Goal: Transaction & Acquisition: Purchase product/service

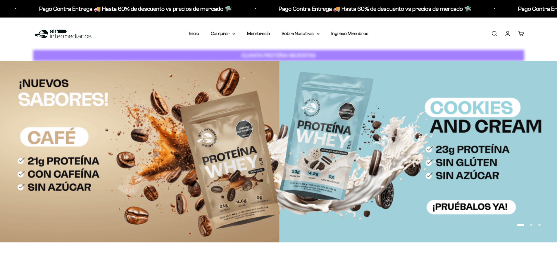
click at [521, 31] on link "Carrito 0" at bounding box center [521, 33] width 6 height 6
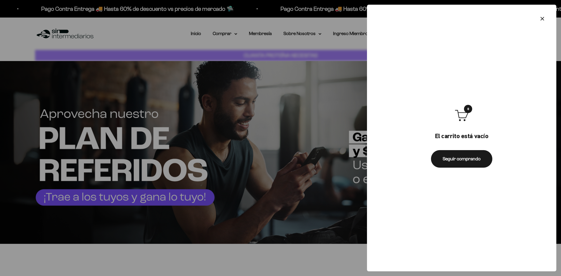
click at [544, 16] on icon "Cerrar" at bounding box center [542, 18] width 7 height 7
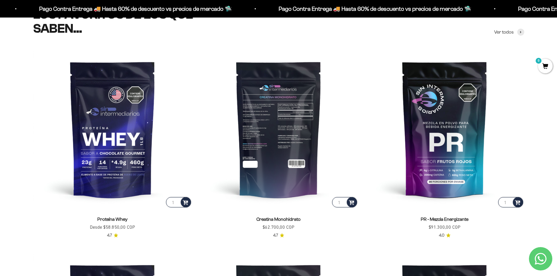
scroll to position [292, 0]
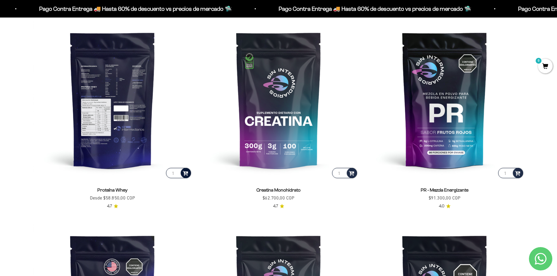
click at [185, 173] on span at bounding box center [186, 172] width 6 height 7
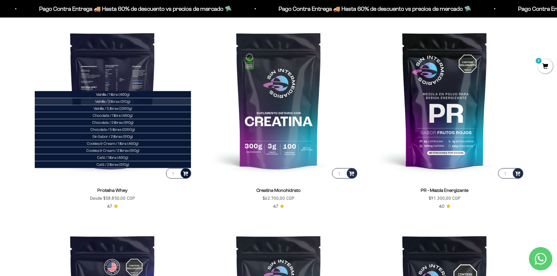
click at [115, 99] on span "Vainilla / 2 libras (910g)" at bounding box center [112, 101] width 35 height 4
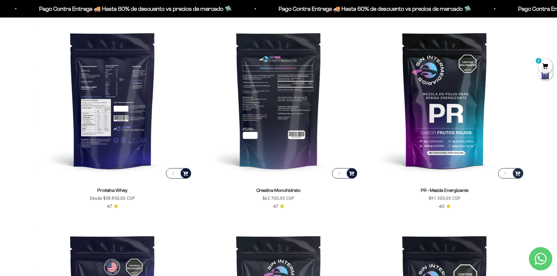
click at [353, 174] on span at bounding box center [352, 173] width 6 height 7
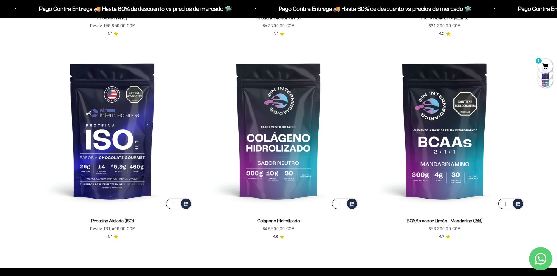
scroll to position [468, 0]
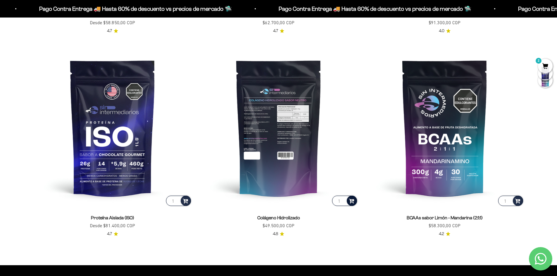
click at [352, 200] on span at bounding box center [352, 200] width 6 height 7
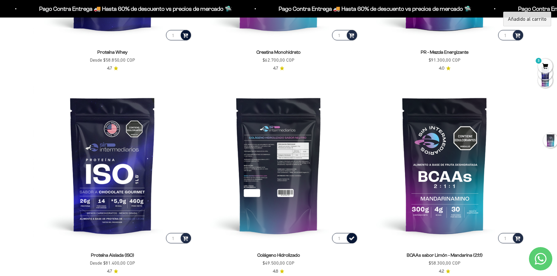
scroll to position [380, 0]
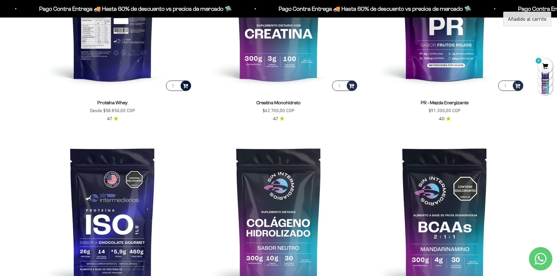
click at [546, 65] on span "3" at bounding box center [545, 66] width 15 height 15
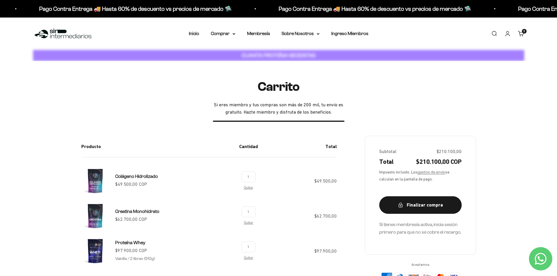
click at [510, 32] on link "Iniciar sesión" at bounding box center [507, 33] width 6 height 6
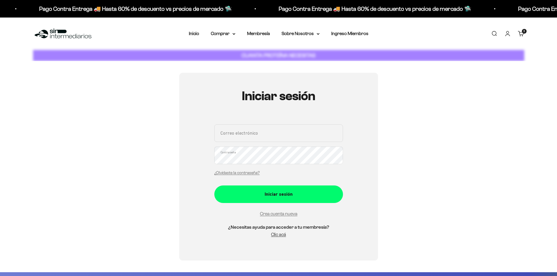
click at [255, 135] on input "Correo electrónico" at bounding box center [278, 133] width 129 height 18
type input "[EMAIL_ADDRESS][DOMAIN_NAME]"
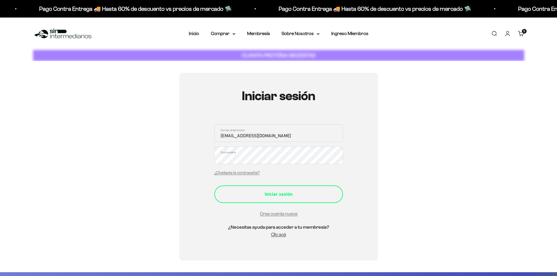
click at [270, 192] on div "Iniciar sesión" at bounding box center [278, 195] width 105 height 8
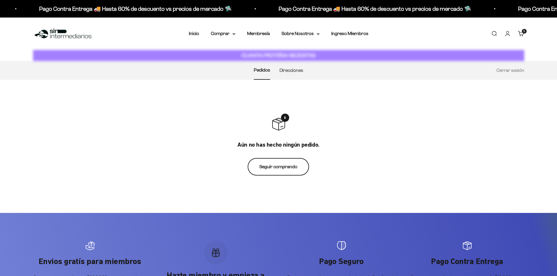
click at [295, 166] on link "Seguir comprando" at bounding box center [278, 167] width 61 height 18
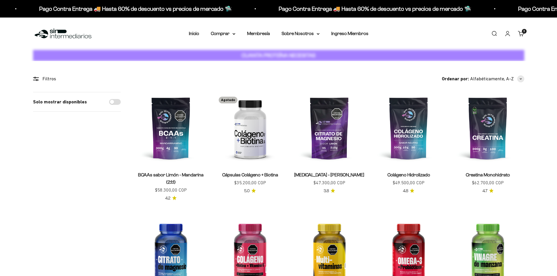
click at [520, 30] on link "Carrito 3 artículos 3" at bounding box center [521, 33] width 6 height 6
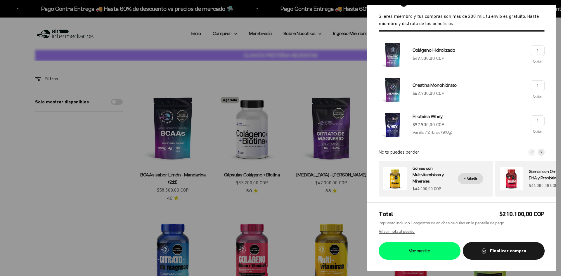
scroll to position [19, 0]
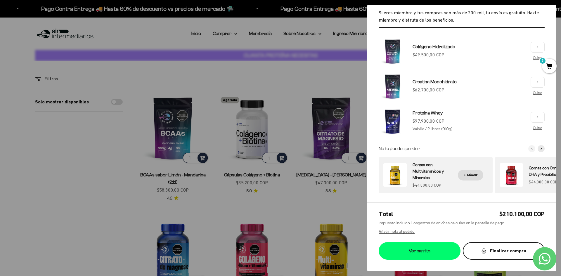
click at [484, 249] on icon "submit" at bounding box center [483, 250] width 5 height 5
